Goal: Obtain resource: Obtain resource

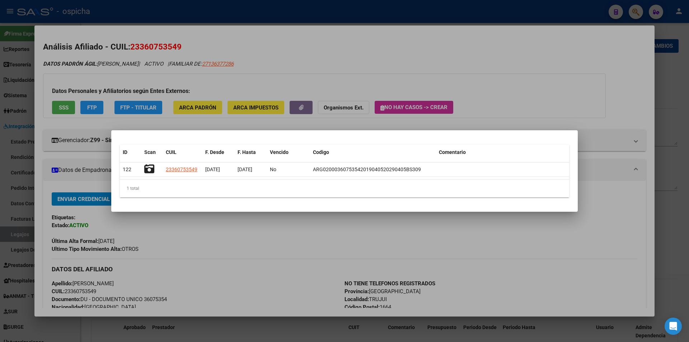
scroll to position [72, 0]
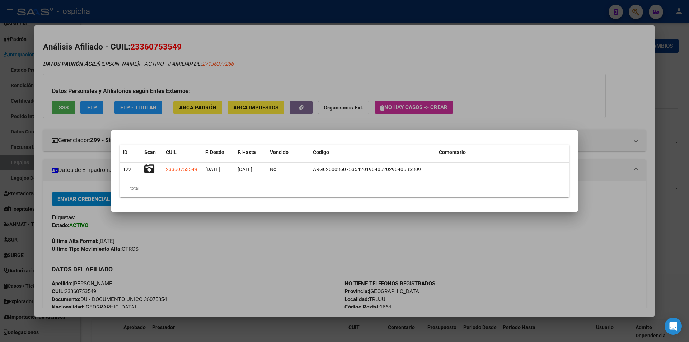
drag, startPoint x: 233, startPoint y: 107, endPoint x: 447, endPoint y: 65, distance: 217.5
click at [237, 107] on div at bounding box center [344, 171] width 689 height 342
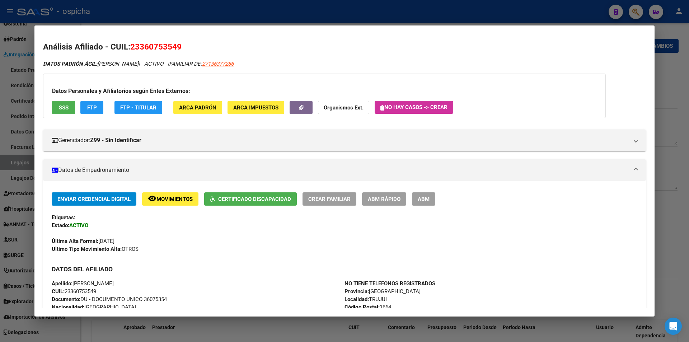
click at [527, 48] on h2 "Análisis Afiliado - CUIL: 23360753549" at bounding box center [344, 47] width 603 height 12
click at [642, 9] on div at bounding box center [344, 171] width 689 height 342
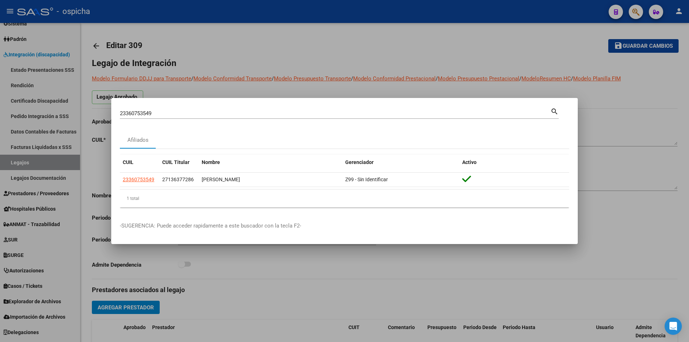
click at [637, 13] on div at bounding box center [344, 171] width 689 height 342
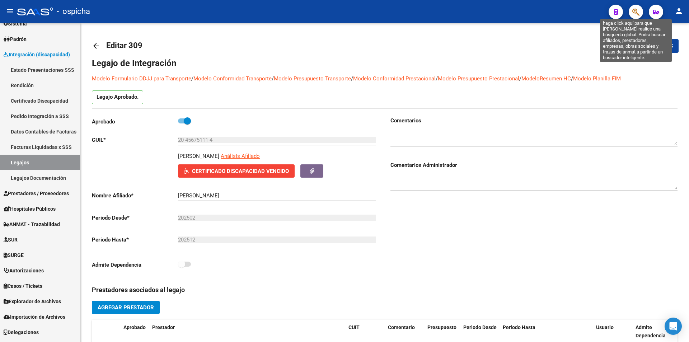
click at [637, 13] on icon "button" at bounding box center [635, 12] width 7 height 8
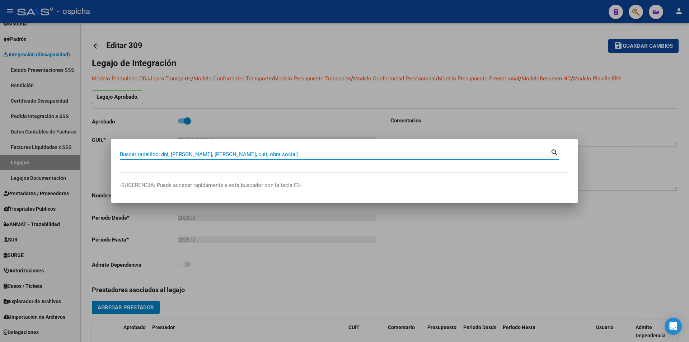
click at [387, 157] on input "Buscar (apellido, dni, [PERSON_NAME], [PERSON_NAME], cuit, obra social)" at bounding box center [335, 154] width 431 height 6
paste input "20583782428"
type input "20583782428"
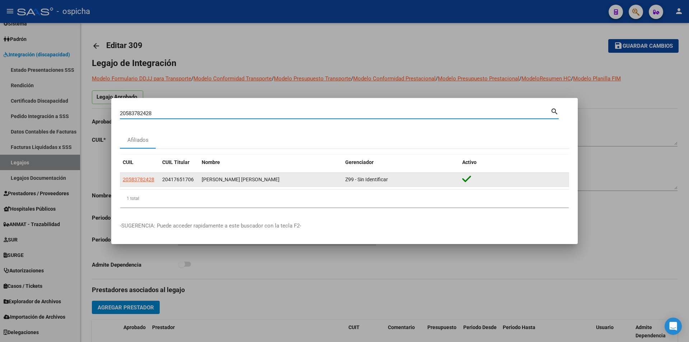
click at [181, 177] on span "20417651706" at bounding box center [178, 180] width 32 height 6
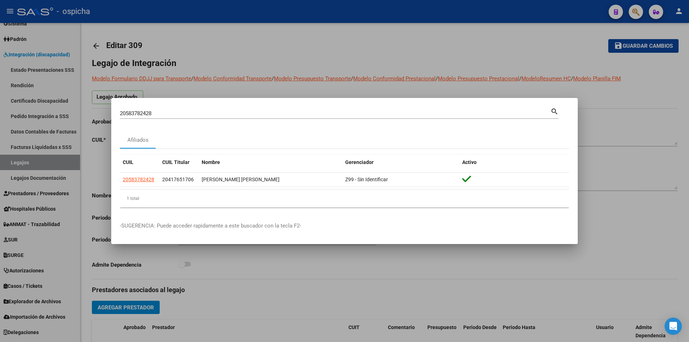
click at [192, 135] on div "Afiliados" at bounding box center [344, 139] width 449 height 17
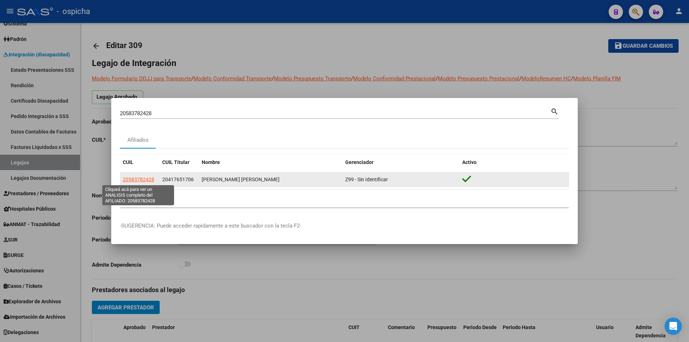
click at [144, 177] on span "20583782428" at bounding box center [139, 180] width 32 height 6
type textarea "20583782428"
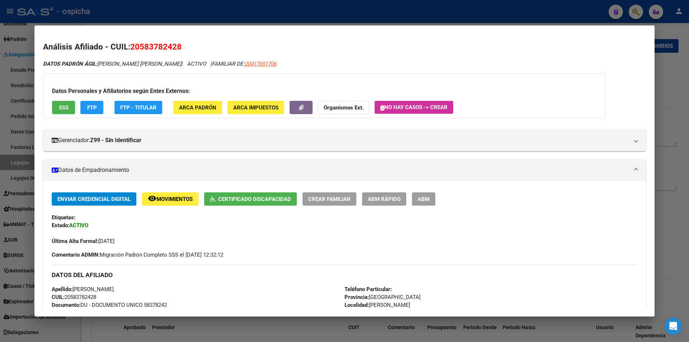
click at [257, 200] on span "Certificado Discapacidad" at bounding box center [254, 199] width 73 height 6
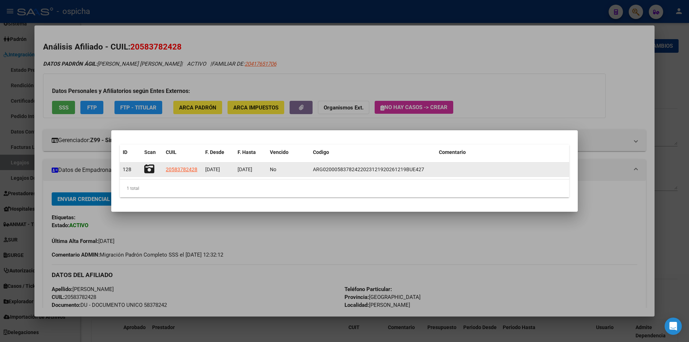
click at [148, 168] on icon at bounding box center [149, 169] width 10 height 10
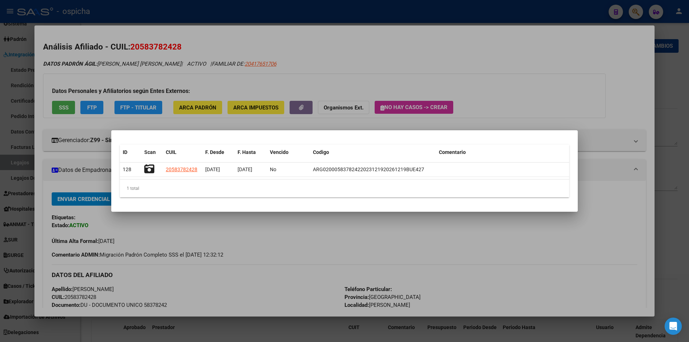
click at [596, 59] on div at bounding box center [344, 171] width 689 height 342
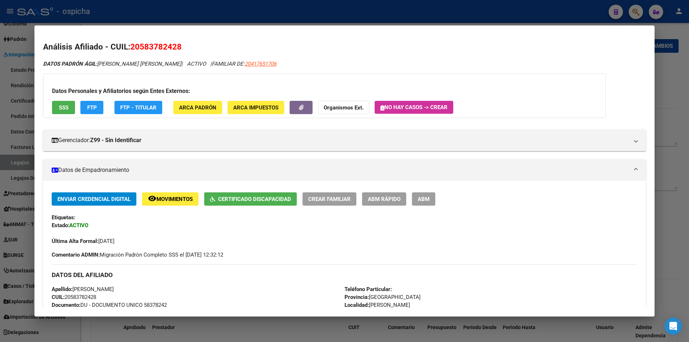
click at [618, 11] on div at bounding box center [344, 171] width 689 height 342
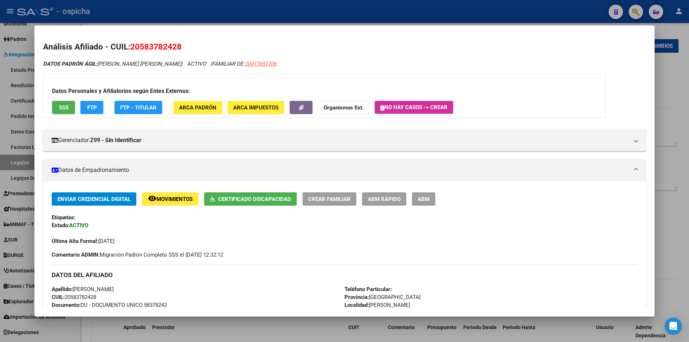
click at [618, 11] on div at bounding box center [344, 171] width 689 height 342
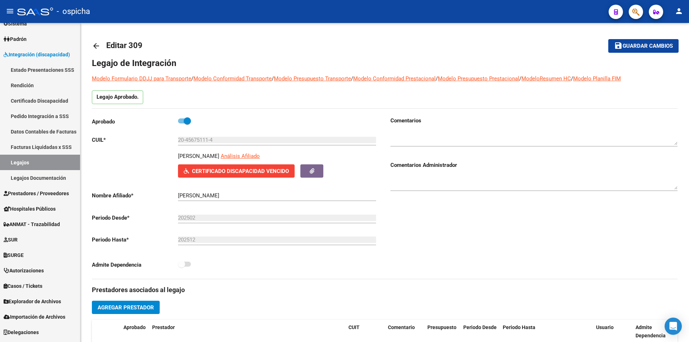
drag, startPoint x: 647, startPoint y: 10, endPoint x: 641, endPoint y: 11, distance: 6.6
click at [645, 11] on mat-toolbar "menu - ospicha person" at bounding box center [344, 11] width 689 height 23
click at [641, 11] on button "button" at bounding box center [636, 12] width 14 height 14
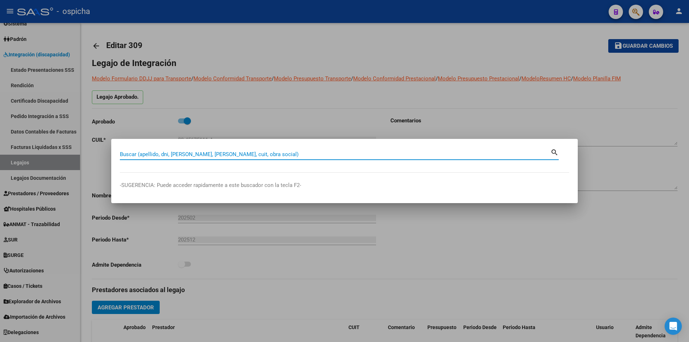
click at [336, 159] on div "Buscar (apellido, dni, [PERSON_NAME], [PERSON_NAME], cuit, obra social)" at bounding box center [335, 154] width 431 height 11
click at [341, 156] on input "Buscar (apellido, dni, [PERSON_NAME], [PERSON_NAME], cuit, obra social)" at bounding box center [335, 154] width 431 height 6
paste input "20539533100"
type input "20539533100"
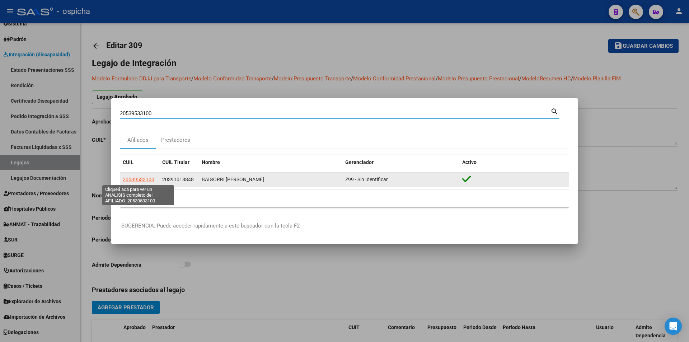
click at [132, 180] on span "20539533100" at bounding box center [139, 180] width 32 height 6
type textarea "20539533100"
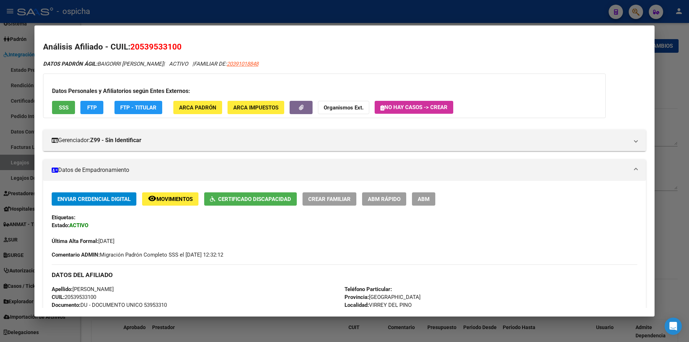
click at [252, 204] on button "Certificado Discapacidad" at bounding box center [250, 198] width 93 height 13
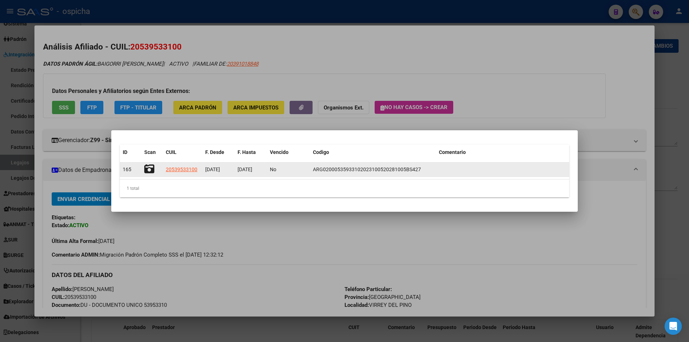
click at [150, 169] on icon at bounding box center [149, 169] width 10 height 10
